Goal: Information Seeking & Learning: Learn about a topic

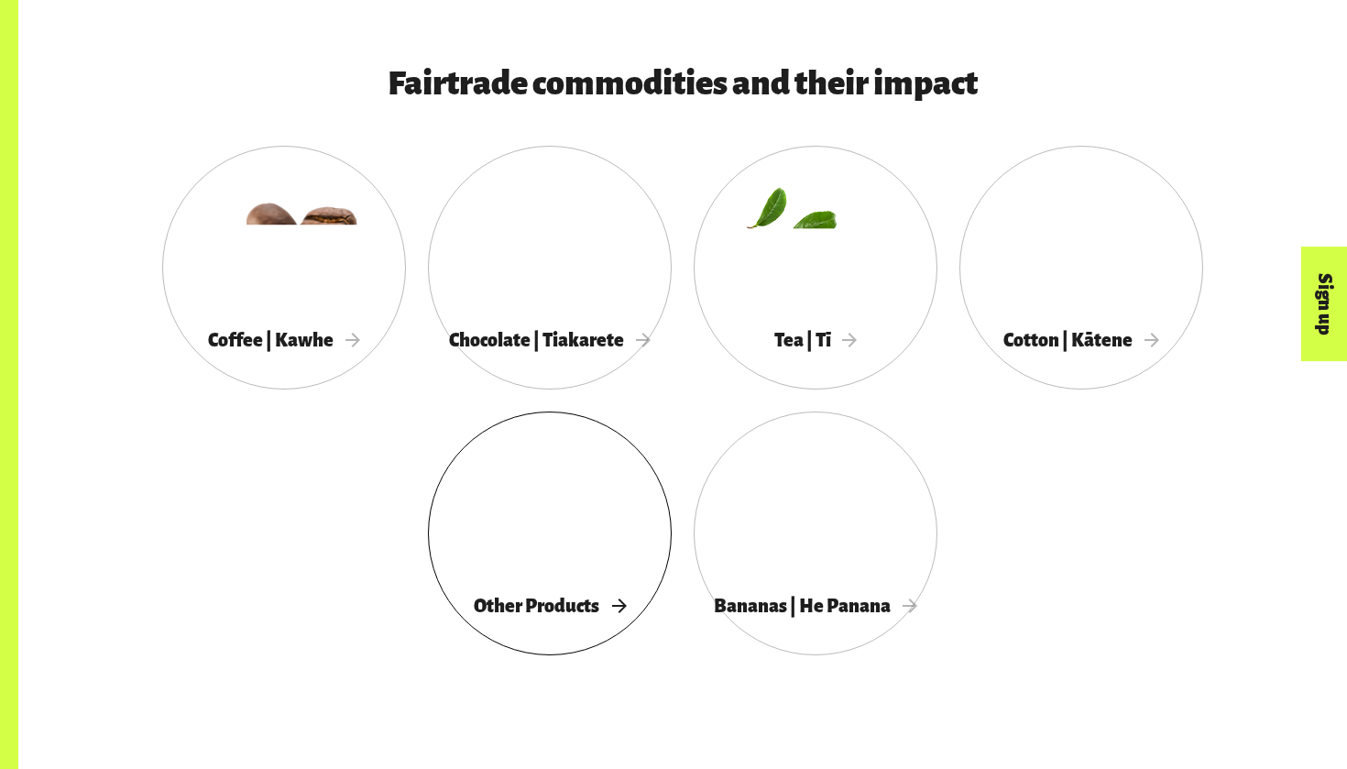
scroll to position [1028, 0]
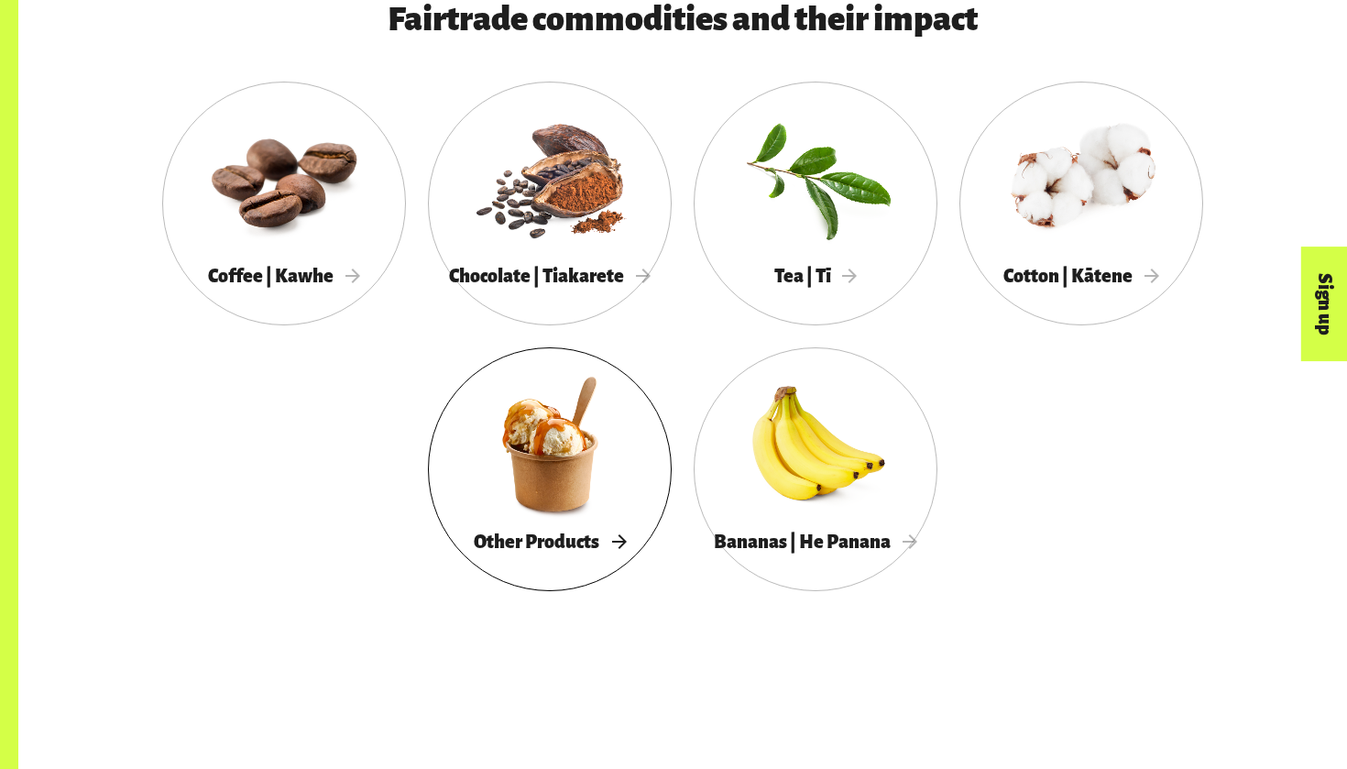
click at [593, 393] on div at bounding box center [550, 444] width 244 height 159
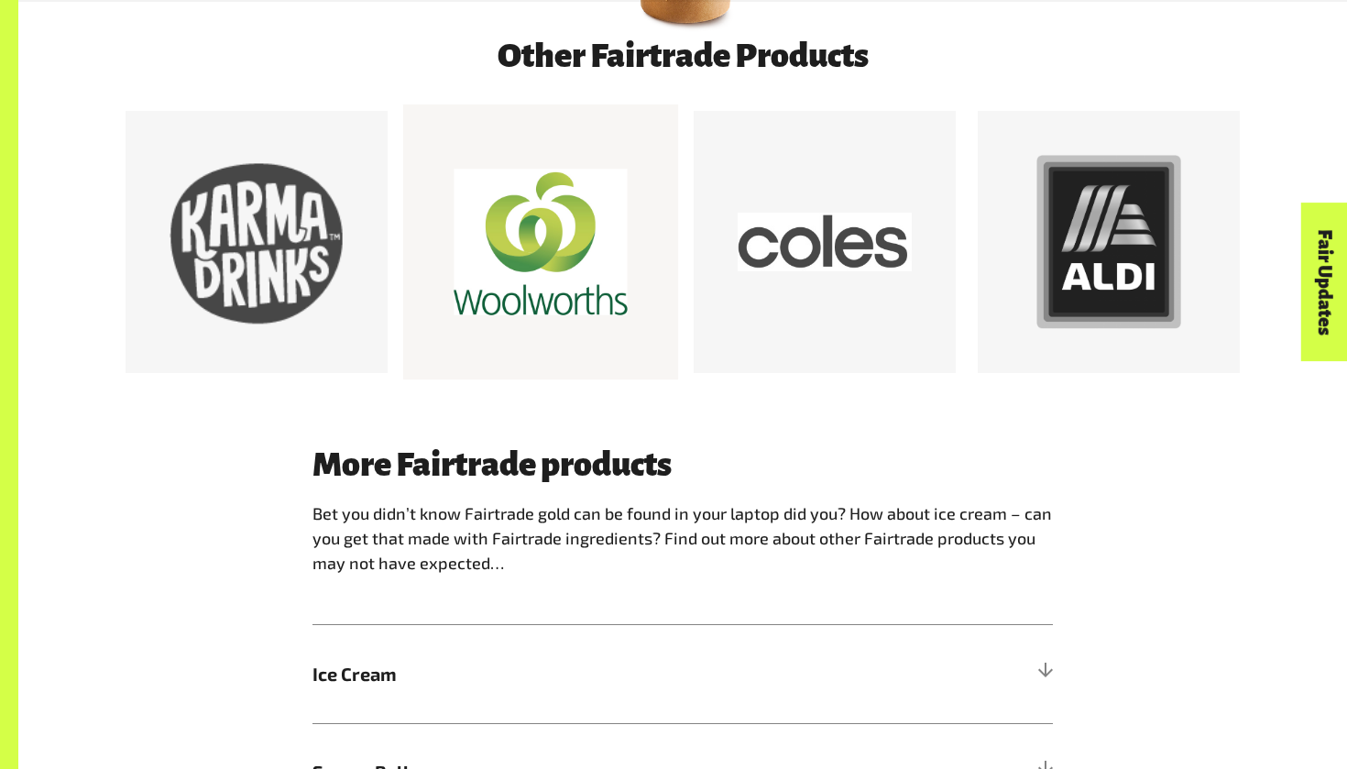
scroll to position [1060, 0]
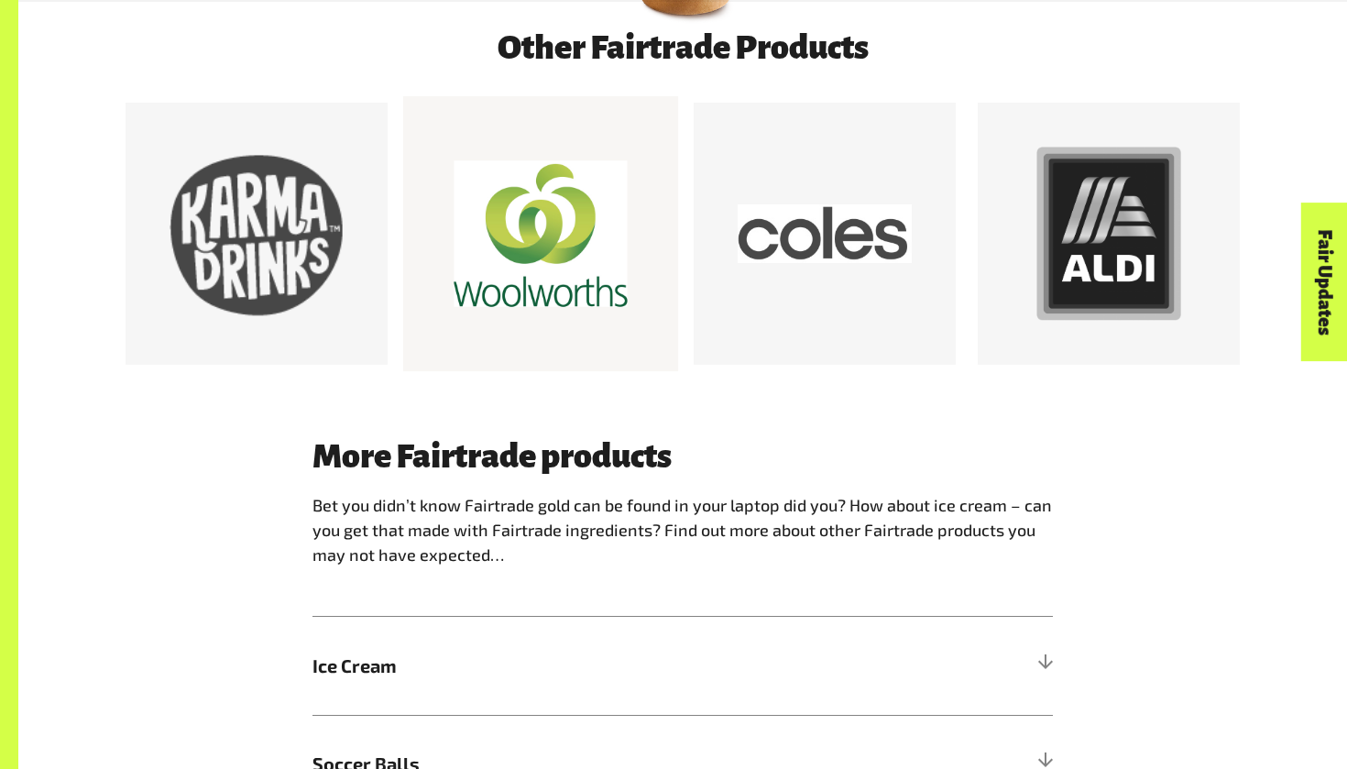
click at [578, 276] on div at bounding box center [541, 234] width 174 height 174
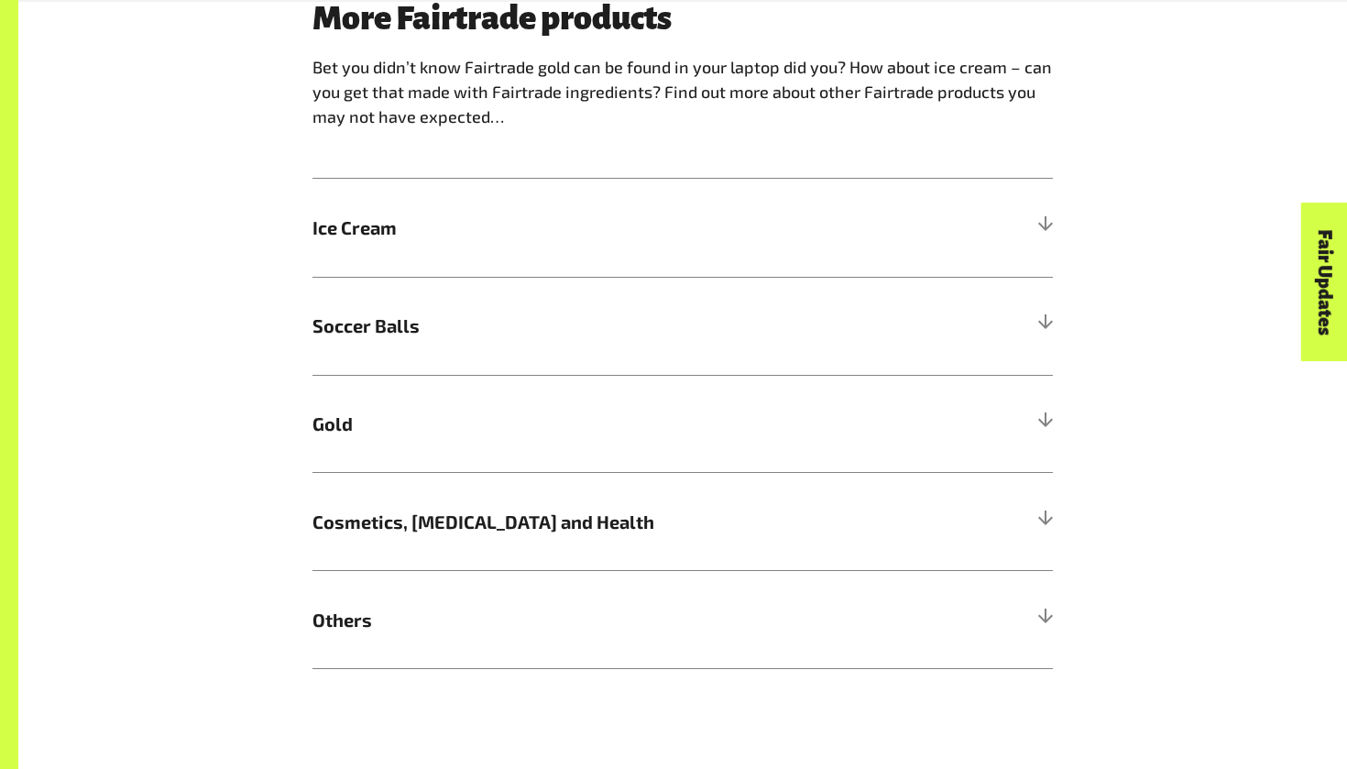
scroll to position [1581, 0]
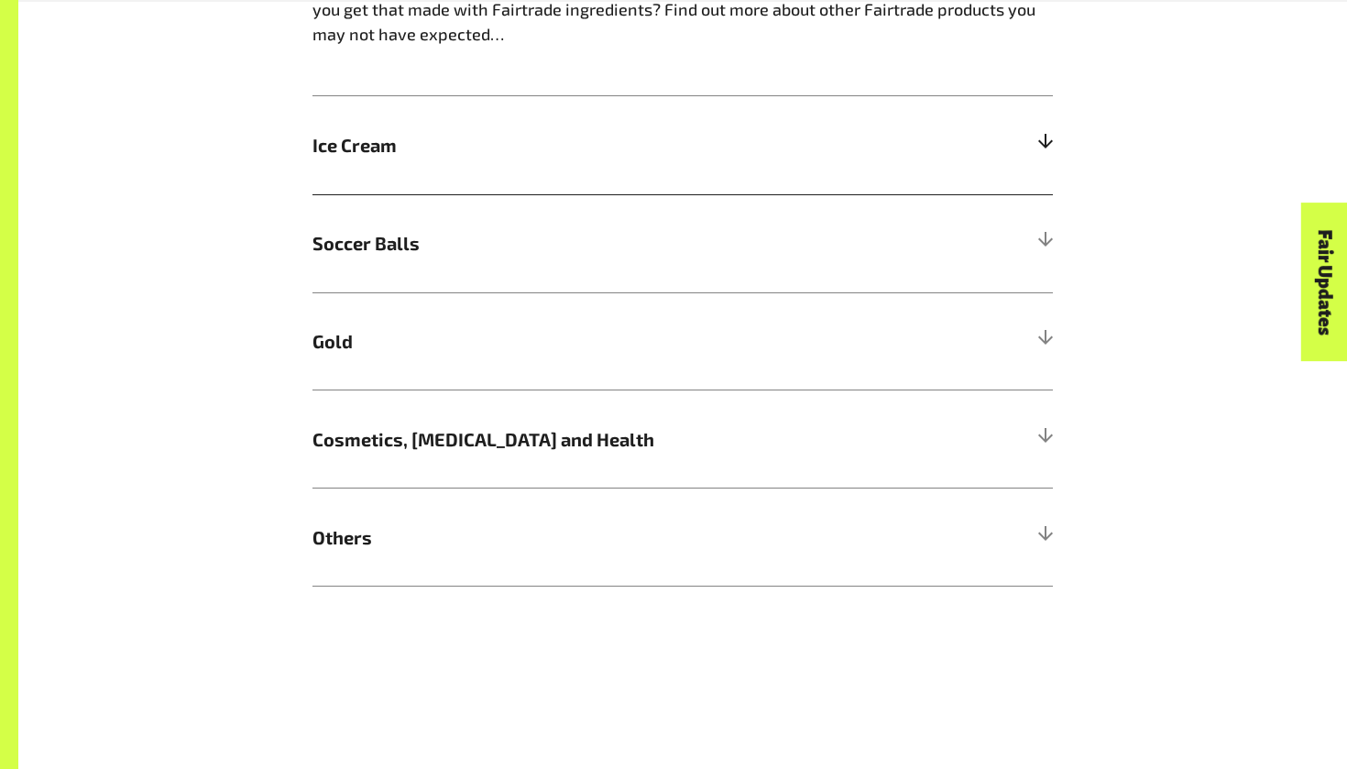
click at [680, 151] on span "Ice Cream" at bounding box center [589, 144] width 555 height 27
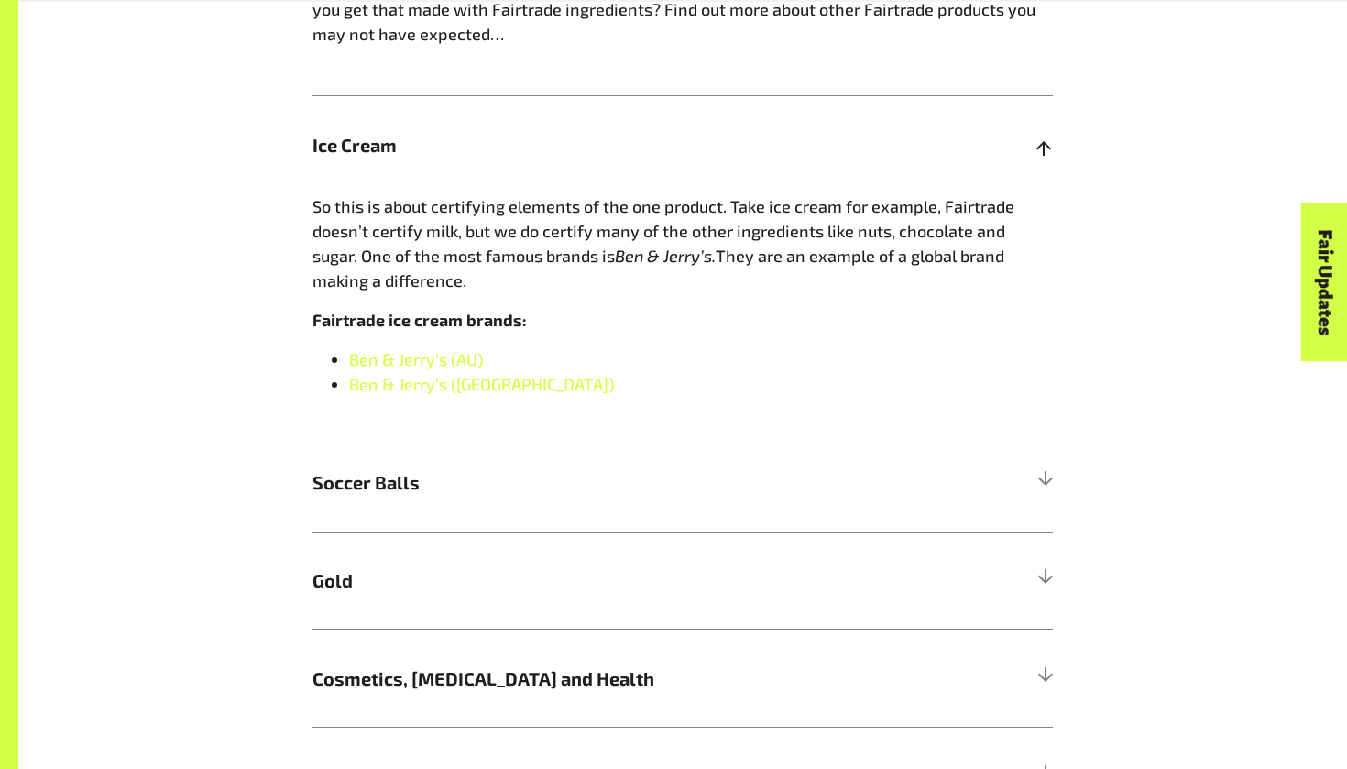
click at [680, 151] on span "Ice Cream" at bounding box center [589, 144] width 555 height 27
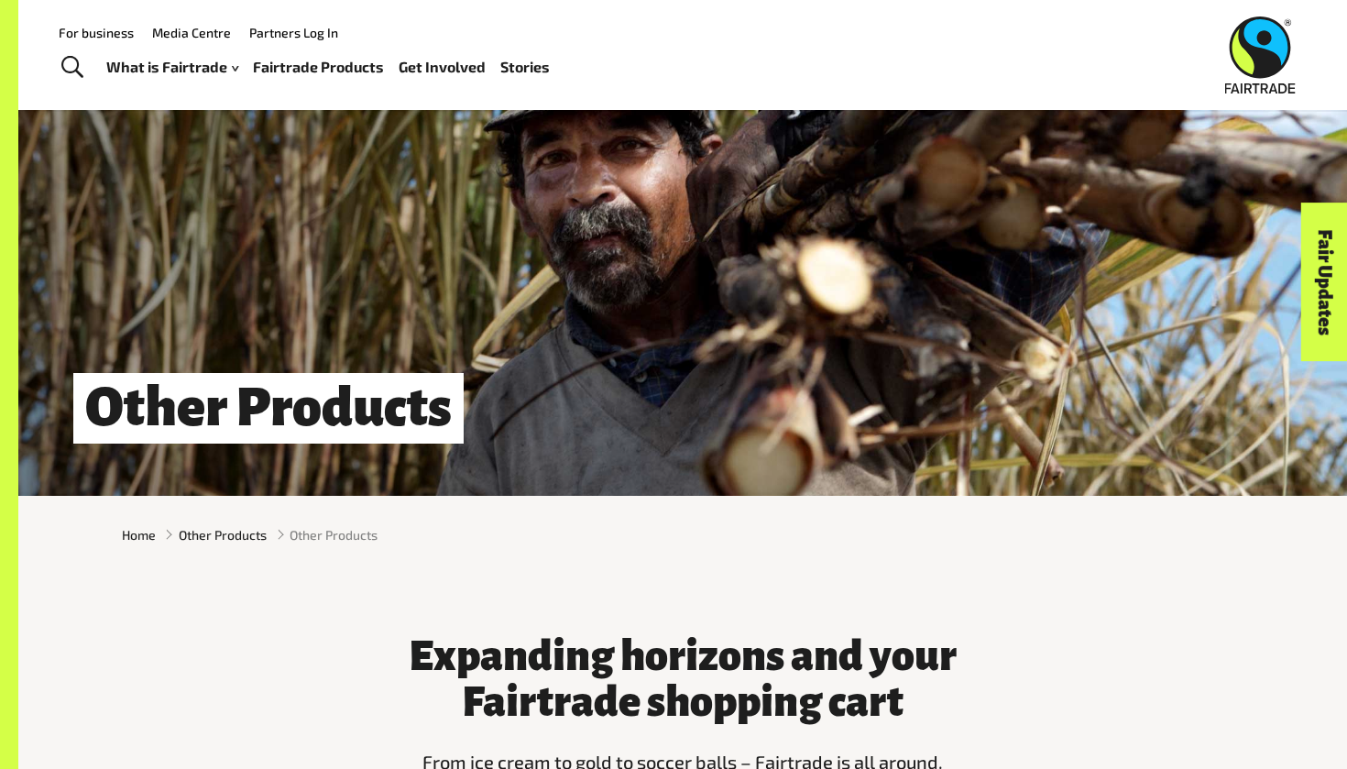
scroll to position [37, 0]
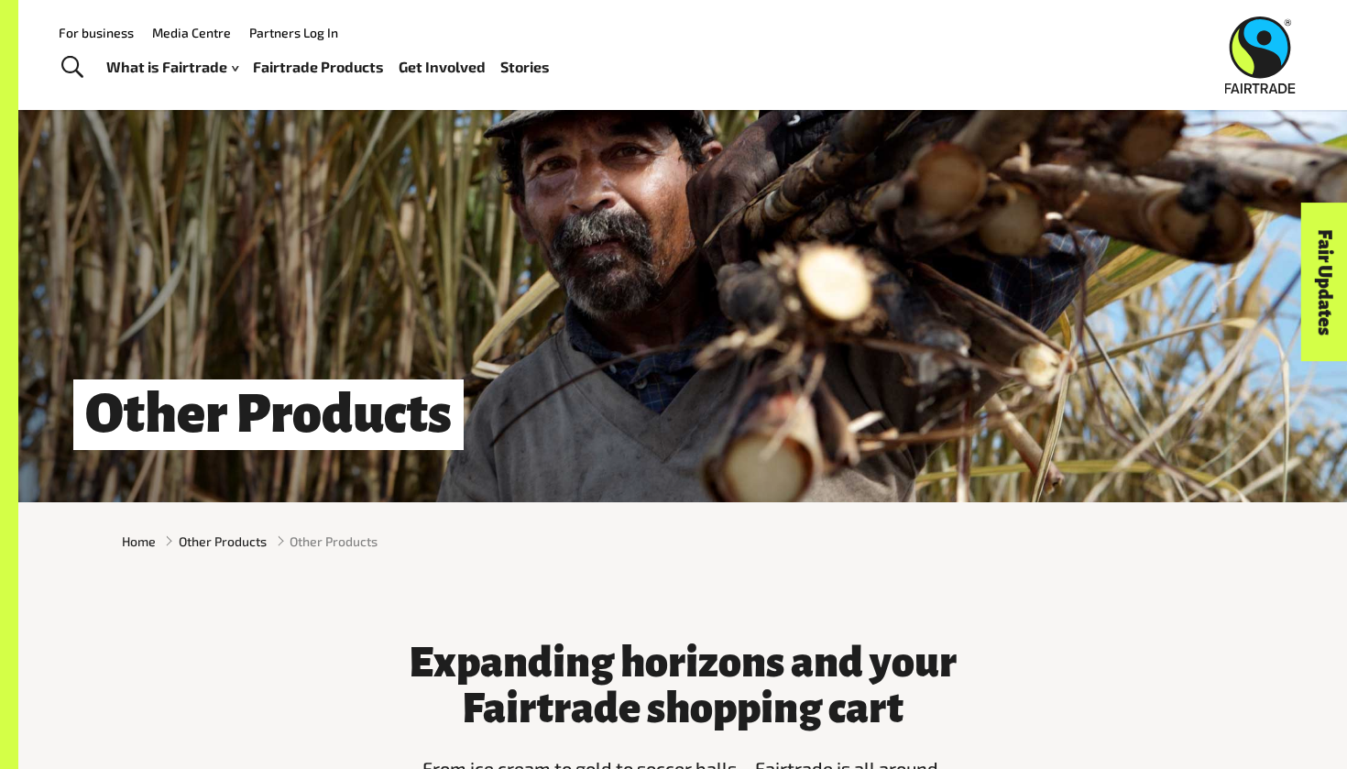
click at [294, 71] on link "Fairtrade Products" at bounding box center [318, 67] width 131 height 27
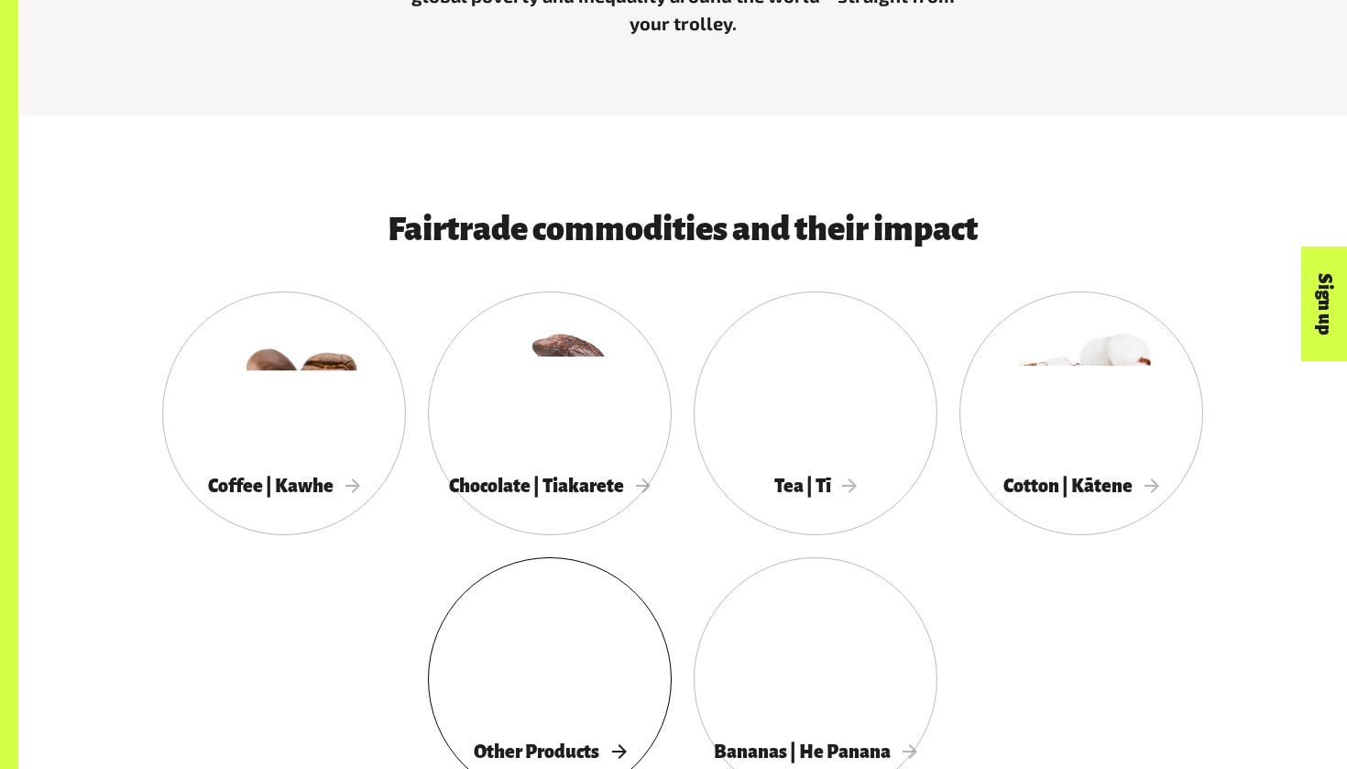
scroll to position [819, 0]
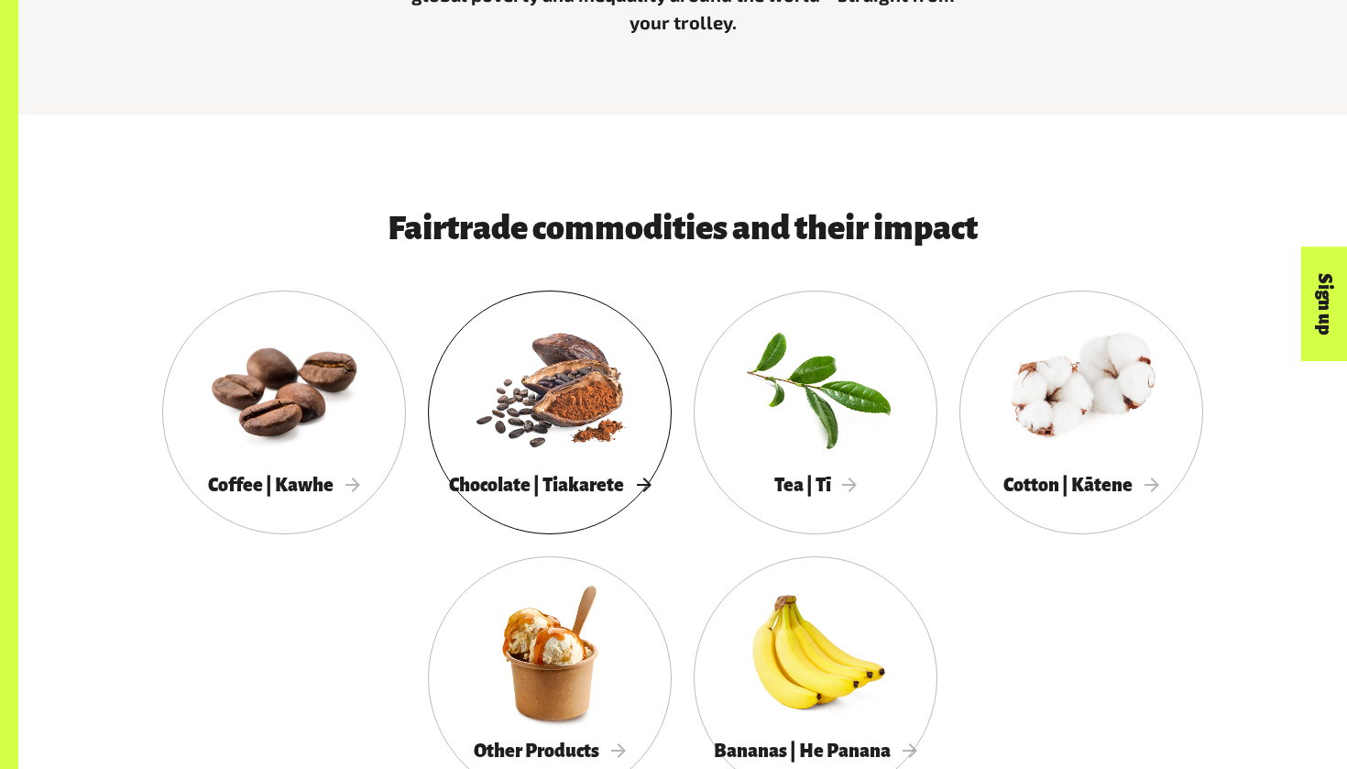
click at [613, 449] on div at bounding box center [550, 387] width 244 height 159
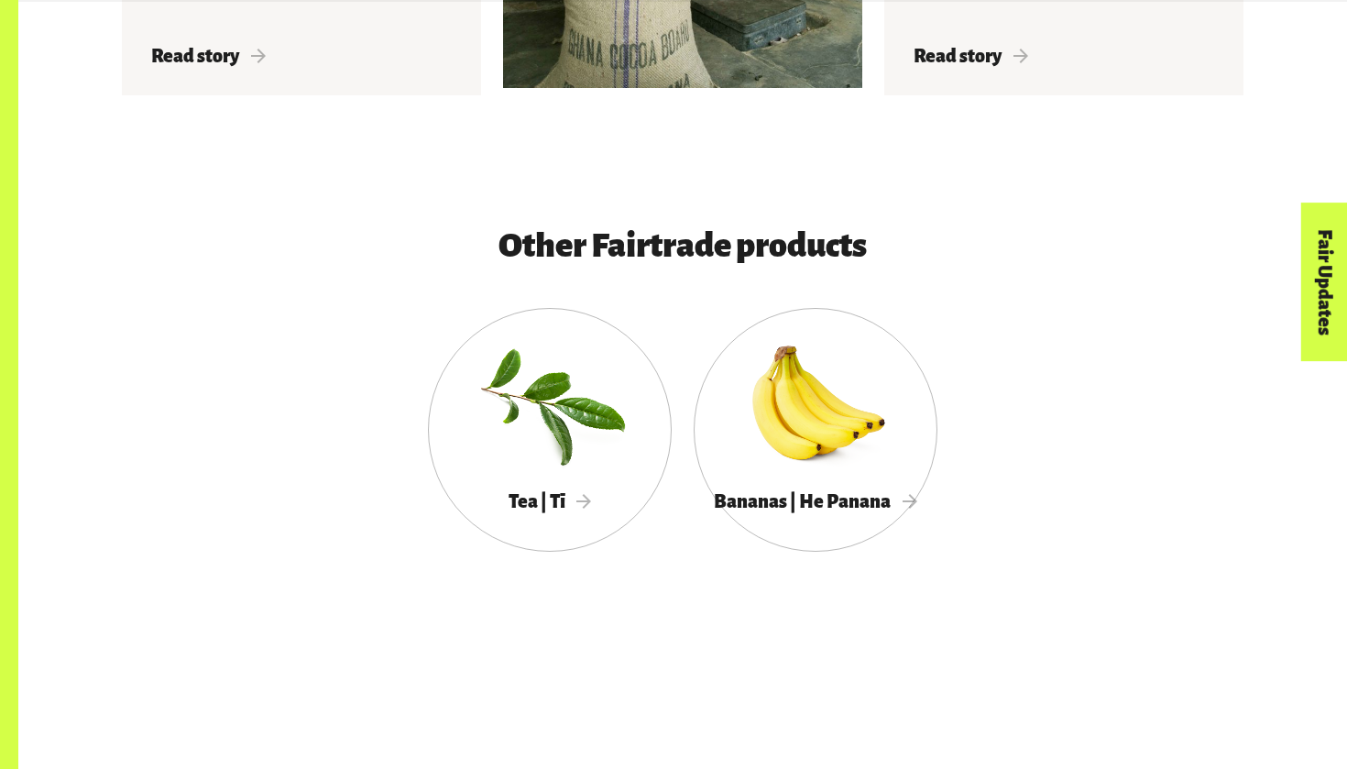
scroll to position [3493, 0]
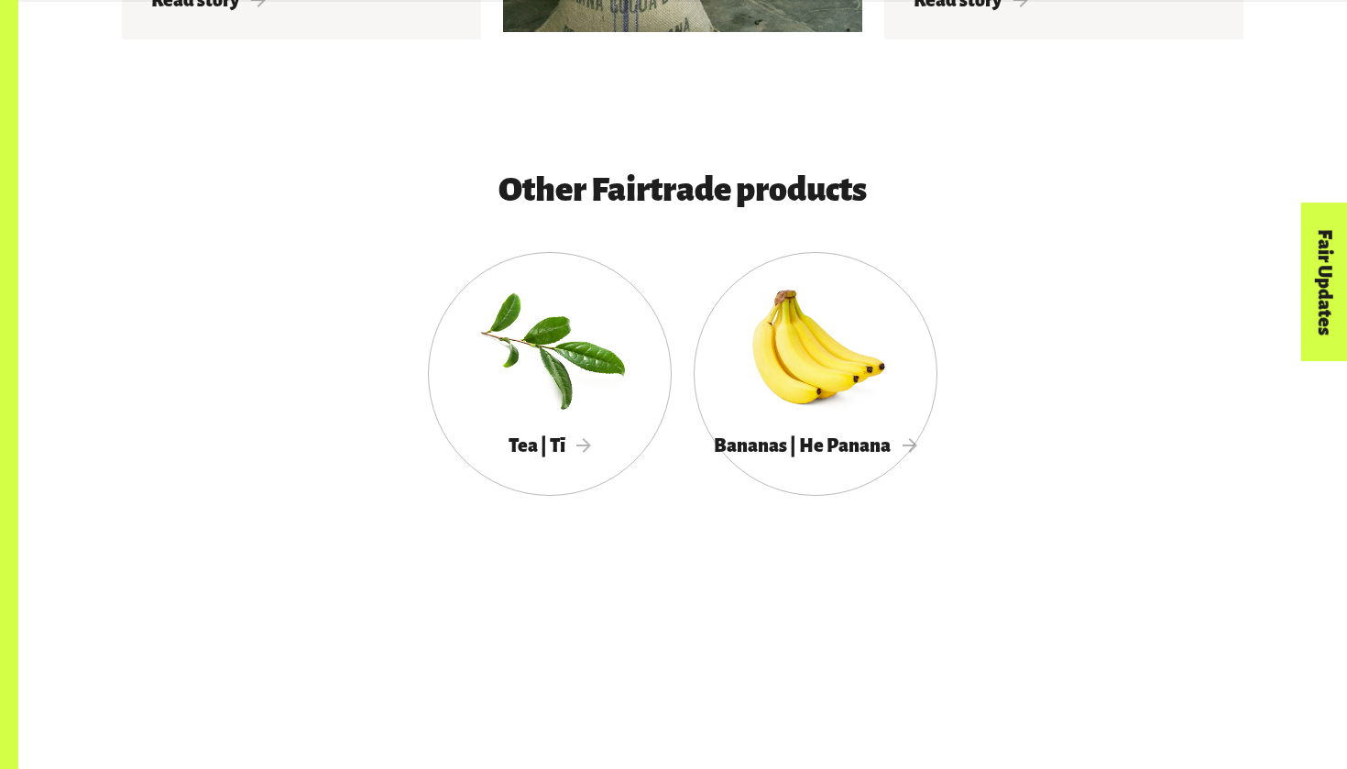
click at [1021, 290] on div "Tea | Tī Bananas | He Panana" at bounding box center [683, 385] width 1144 height 266
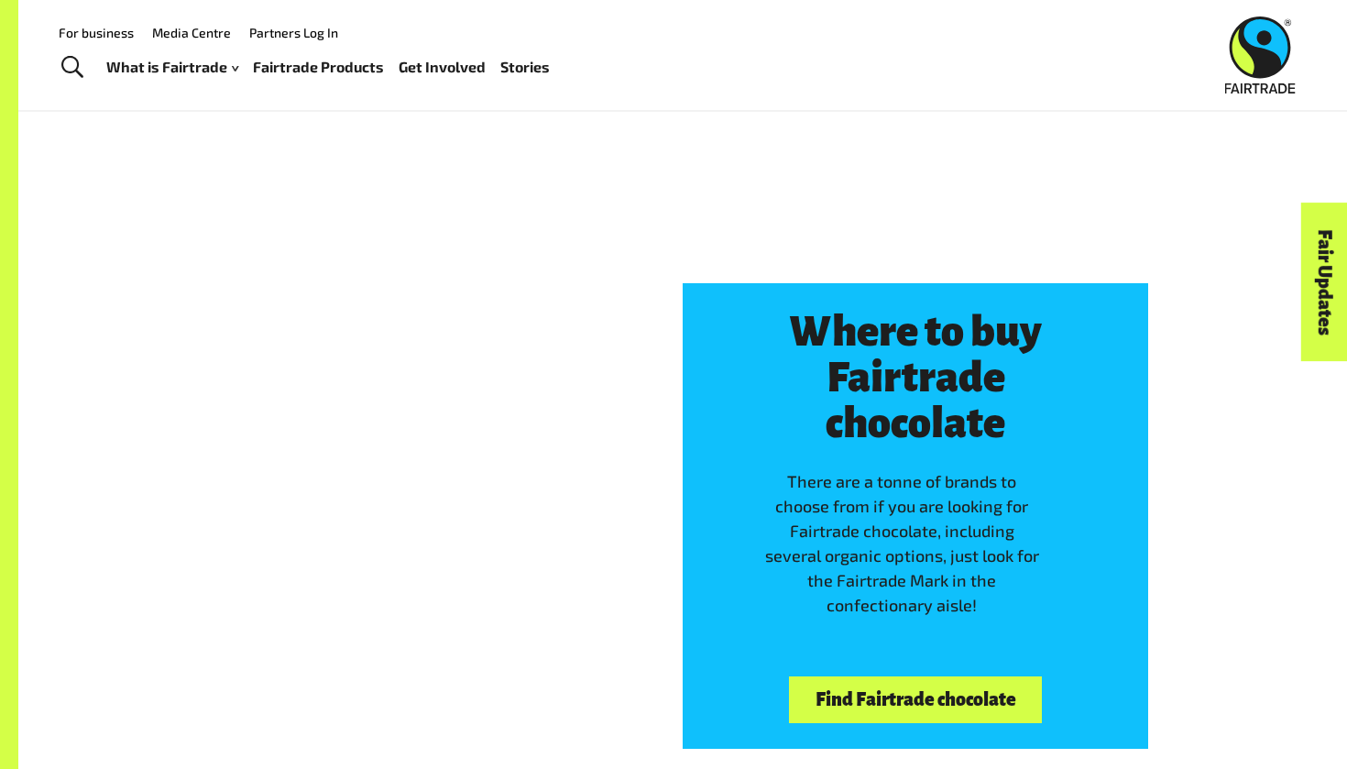
scroll to position [3835, 0]
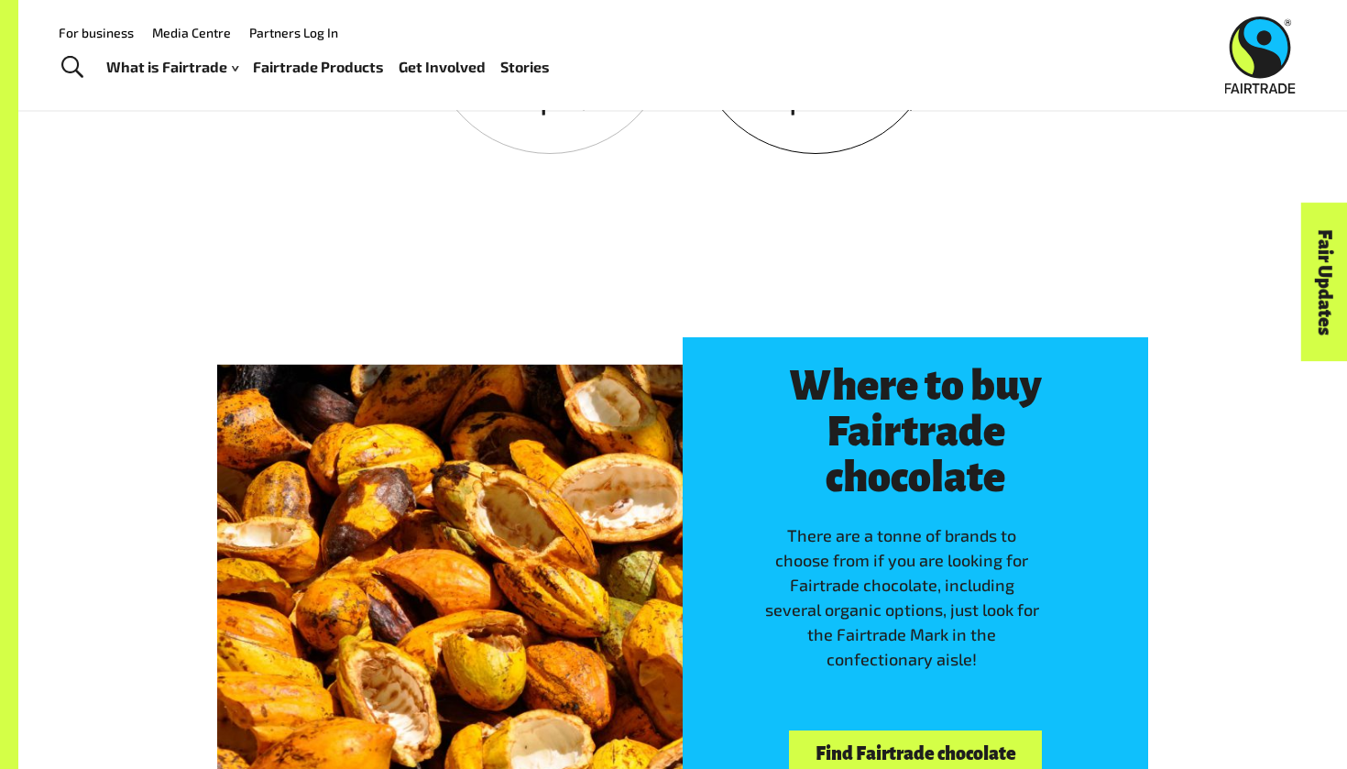
click at [795, 150] on link "Bananas | He Panana" at bounding box center [816, 32] width 244 height 244
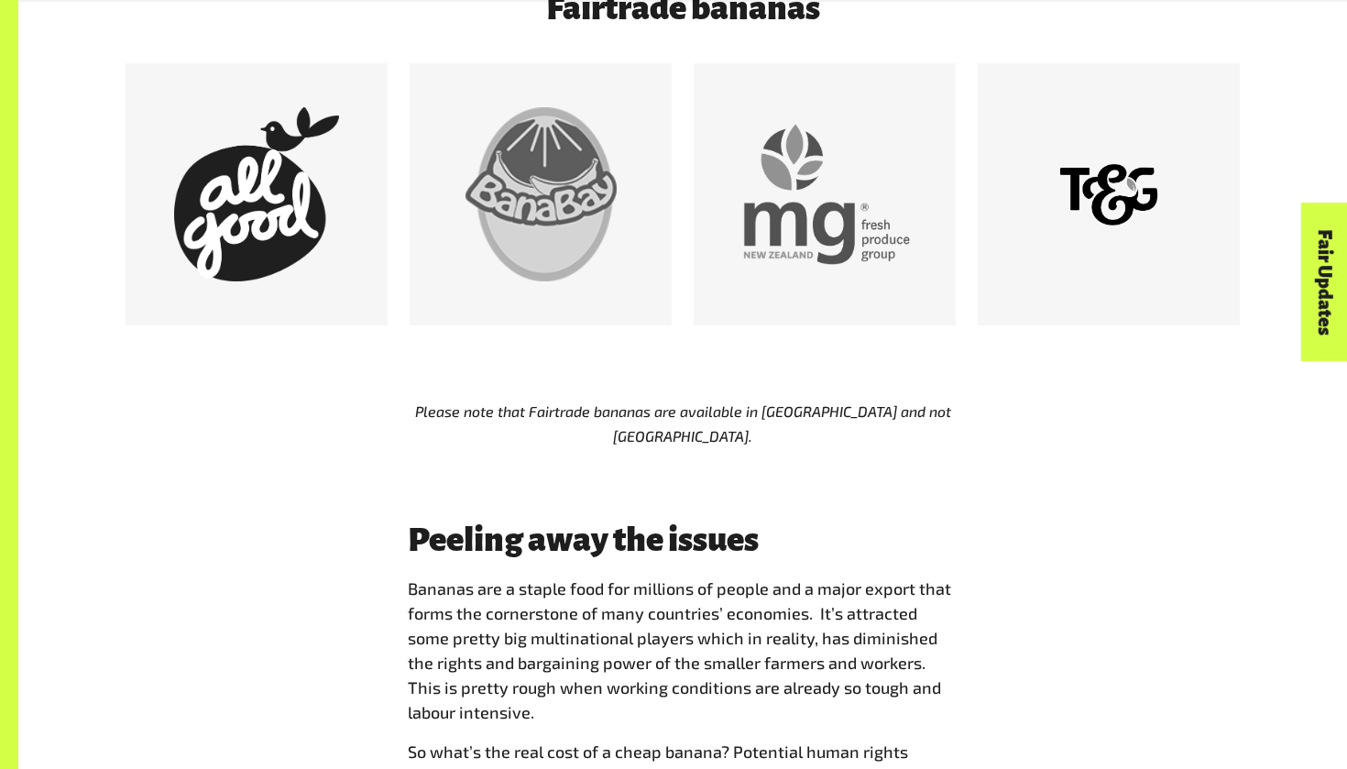
scroll to position [1124, 0]
click at [838, 270] on div at bounding box center [825, 193] width 174 height 174
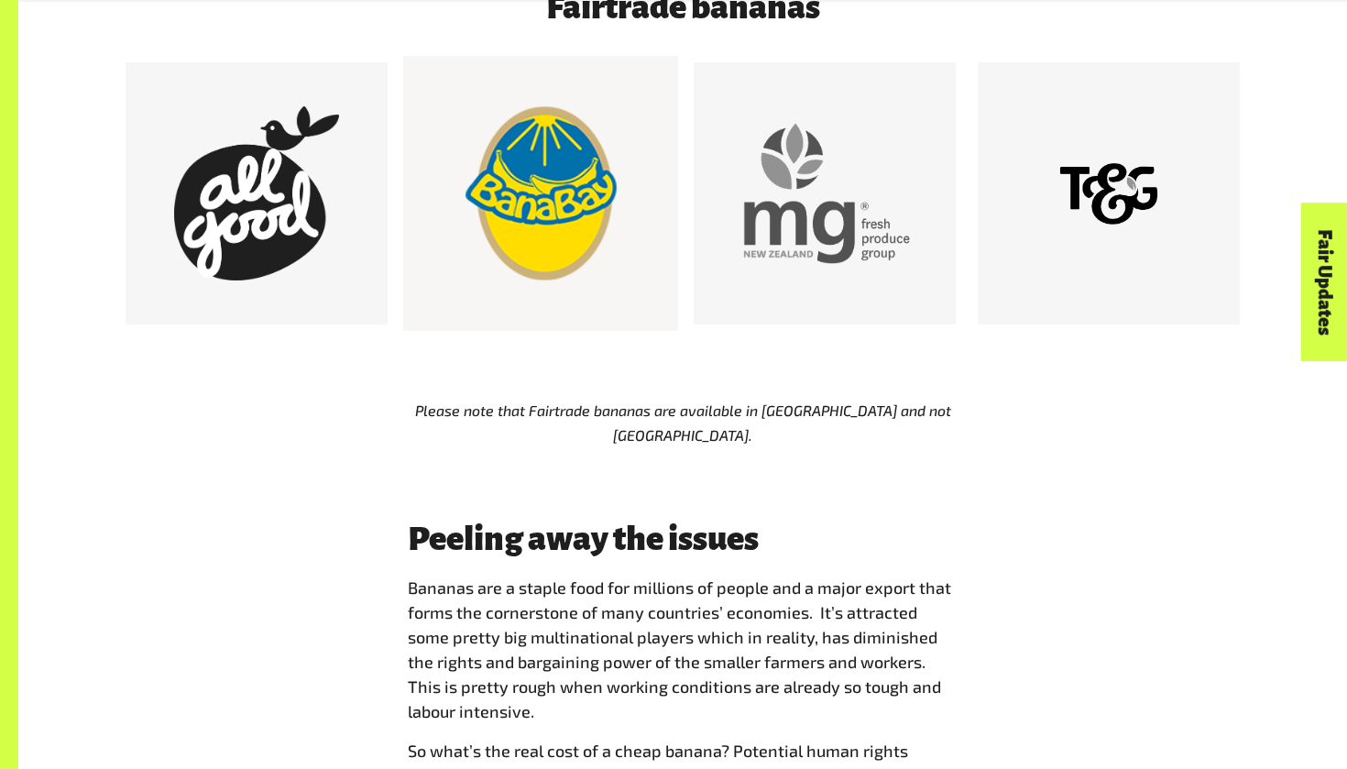
click at [603, 148] on div at bounding box center [541, 193] width 174 height 174
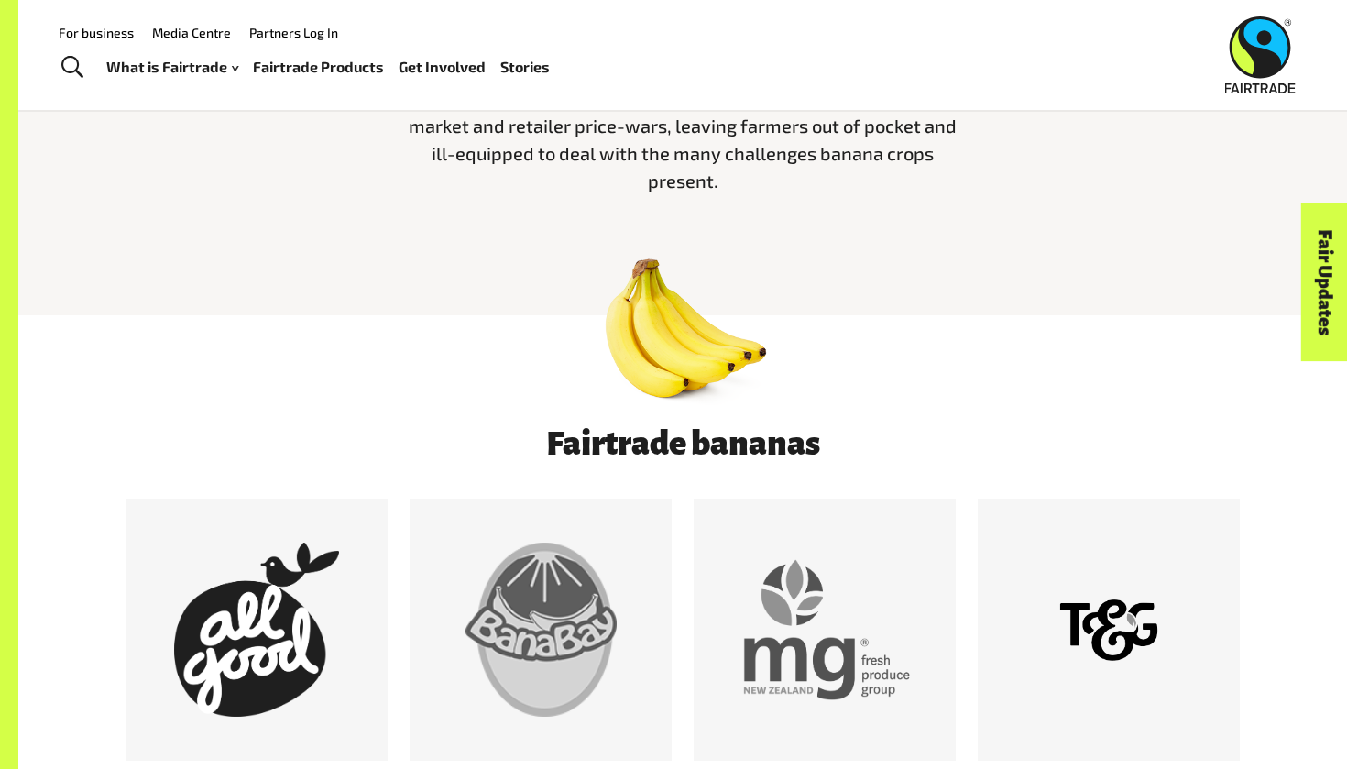
scroll to position [222, 0]
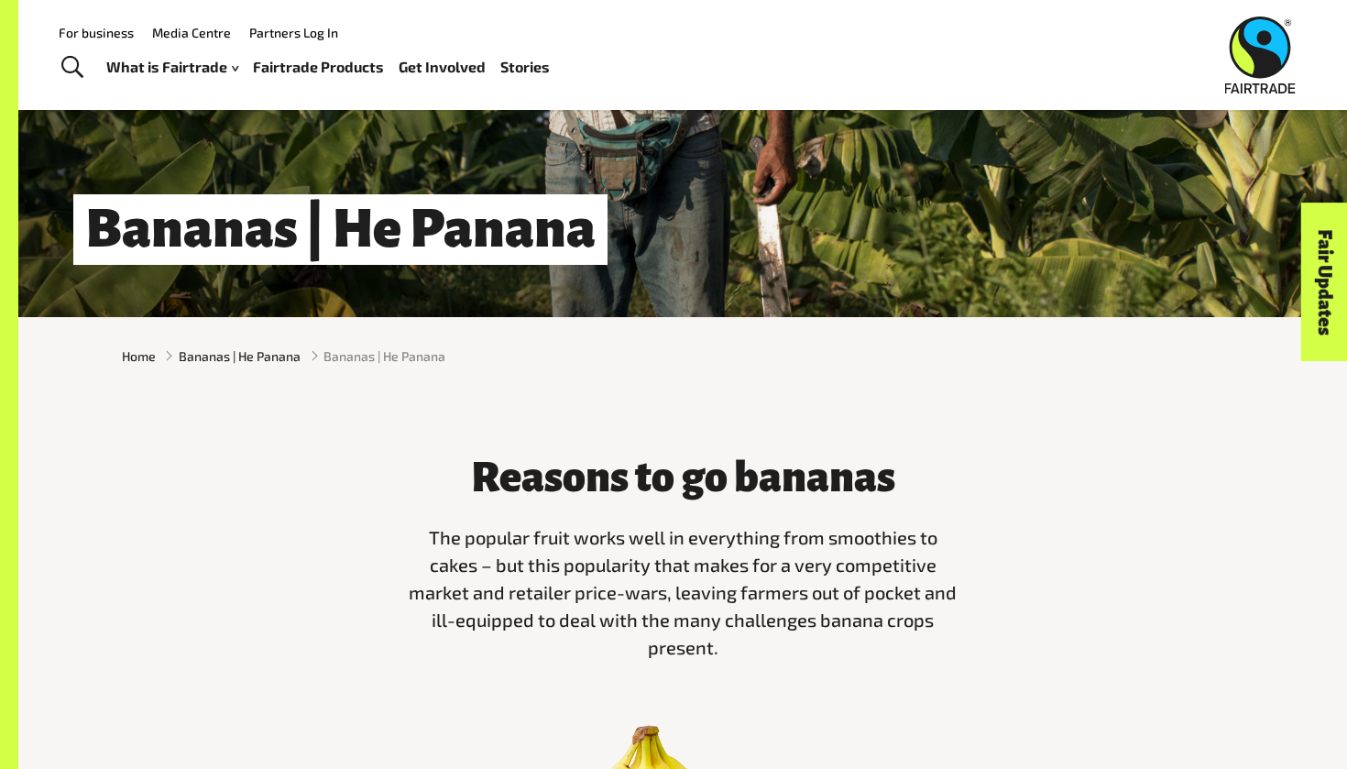
click at [287, 66] on link "Fairtrade Products" at bounding box center [318, 67] width 131 height 27
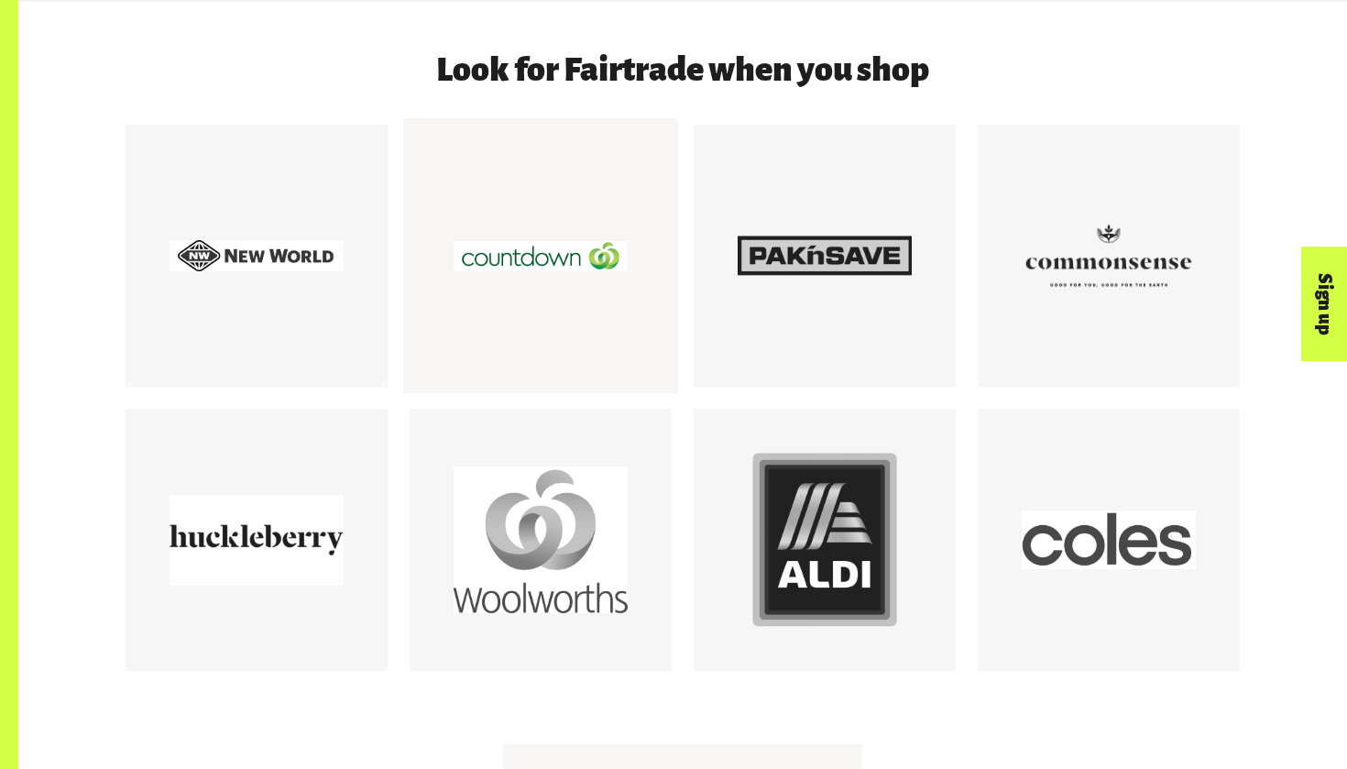
scroll to position [1651, 0]
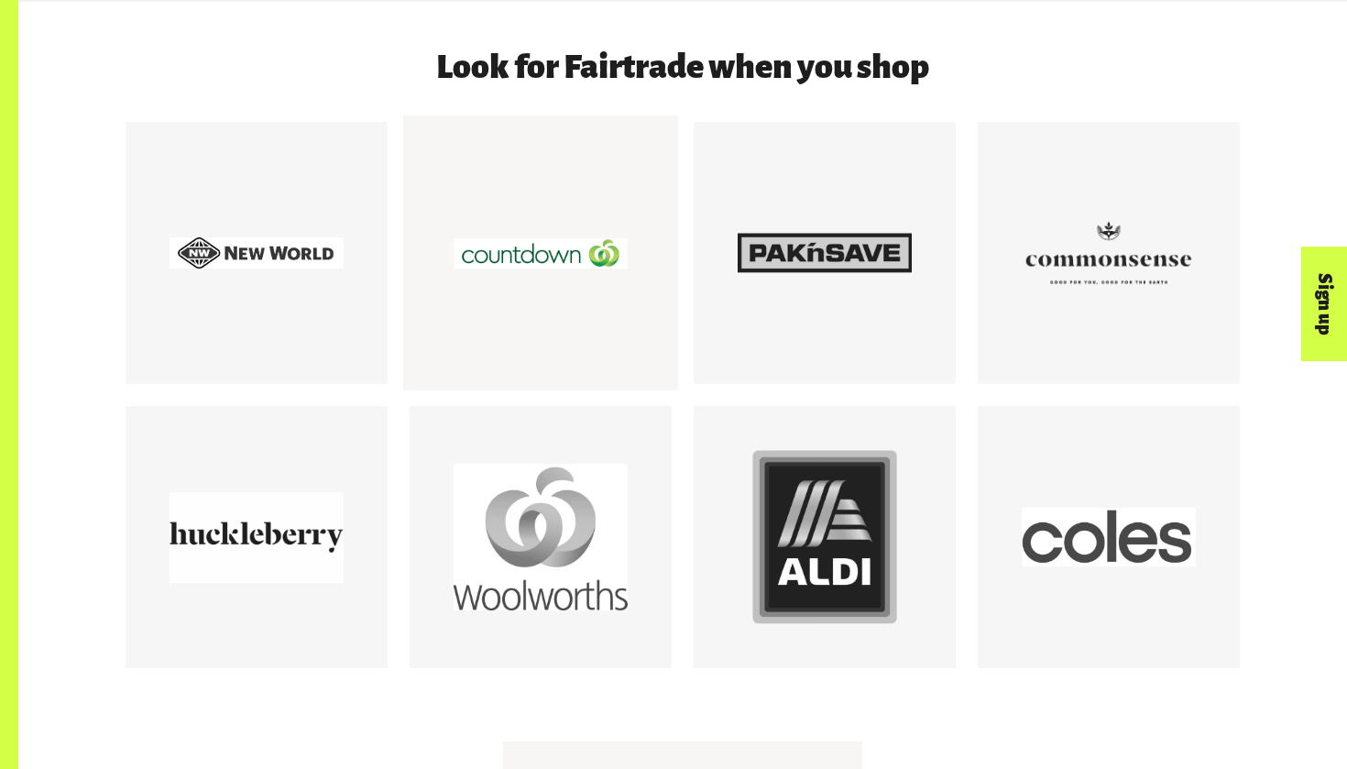
click at [555, 239] on div at bounding box center [541, 253] width 174 height 174
